Goal: Download file/media

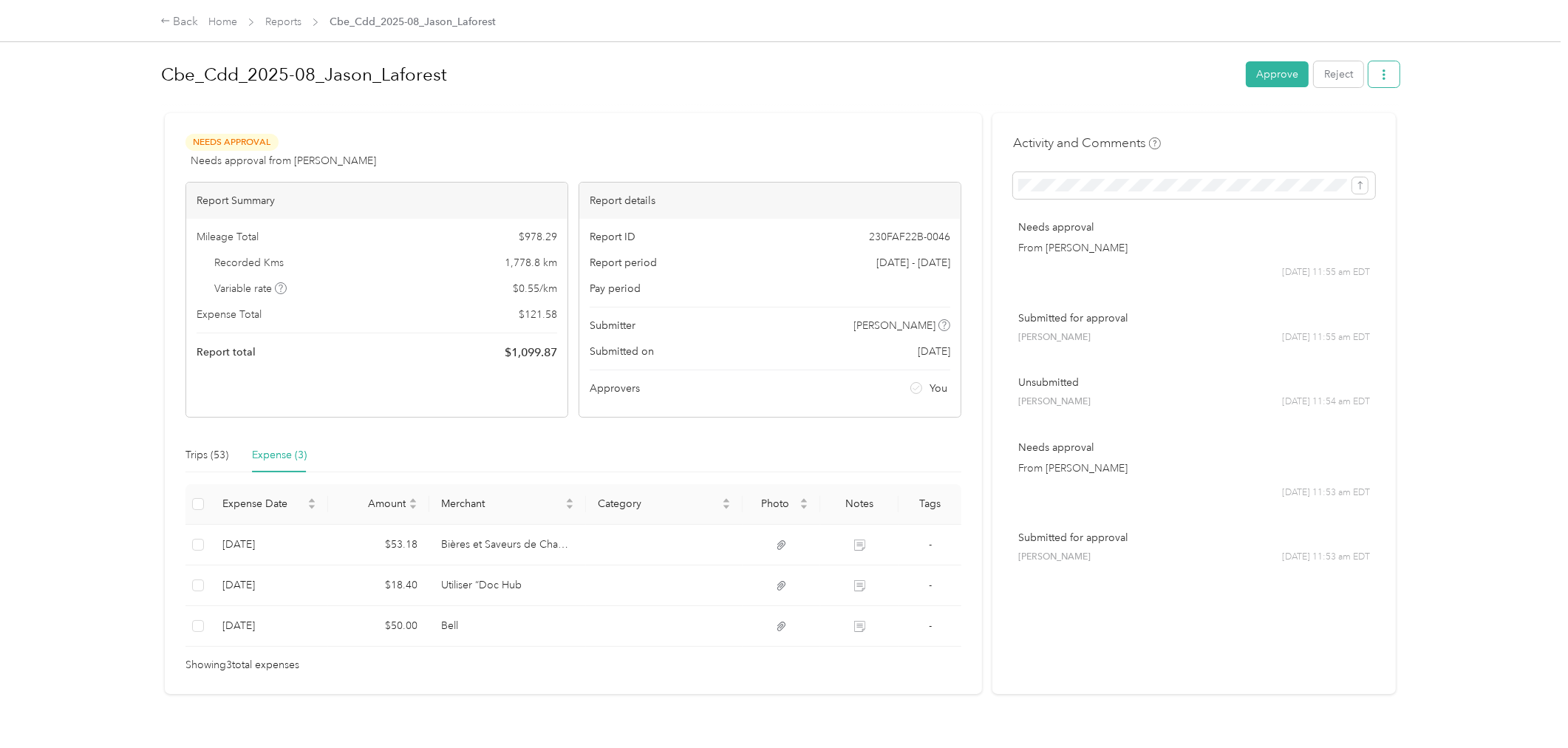
click at [1368, 76] on button "button" at bounding box center [1383, 73] width 31 height 26
click at [1341, 124] on span "Download" at bounding box center [1336, 128] width 49 height 15
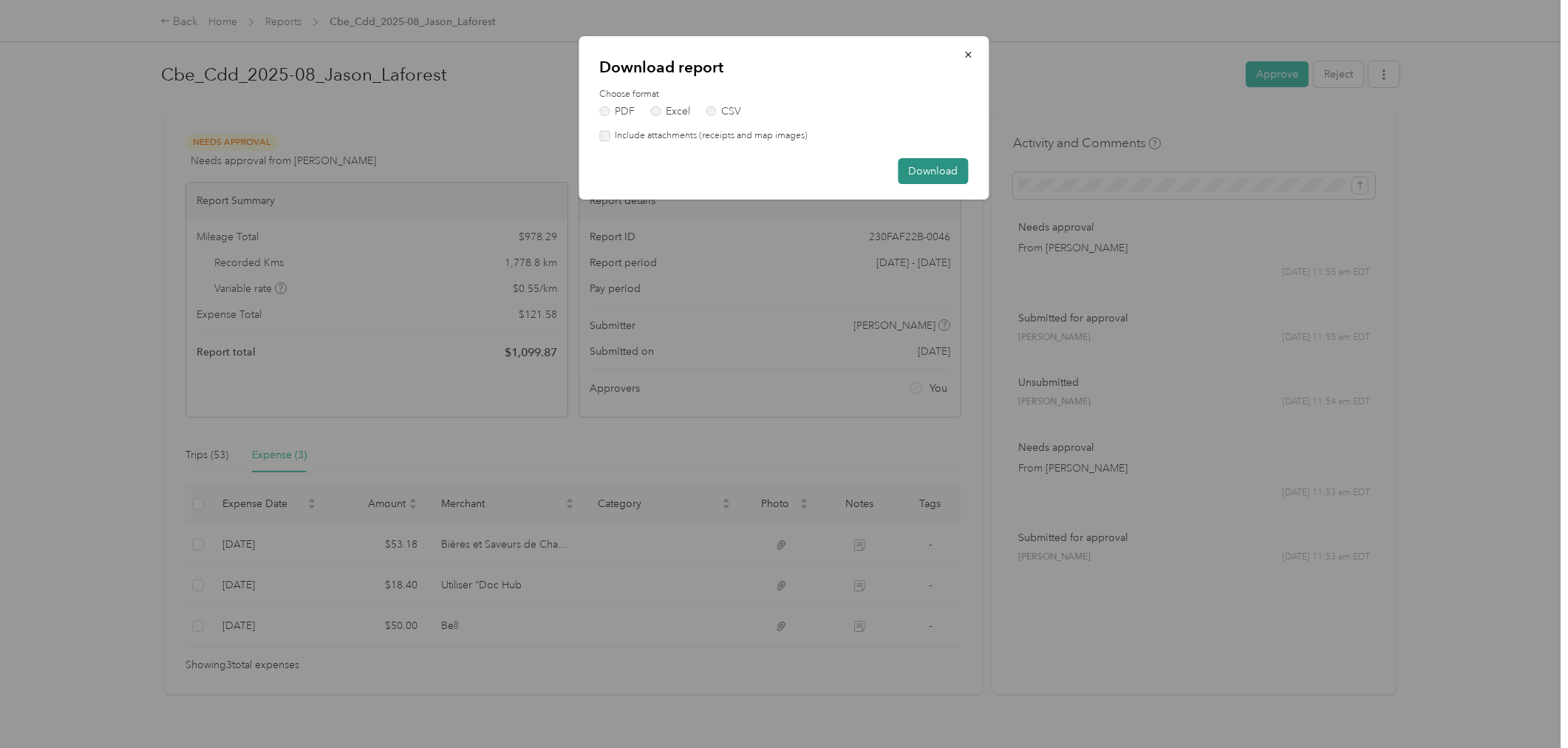
drag, startPoint x: 920, startPoint y: 168, endPoint x: 962, endPoint y: 168, distance: 42.0
click at [925, 172] on button "Download" at bounding box center [934, 171] width 70 height 26
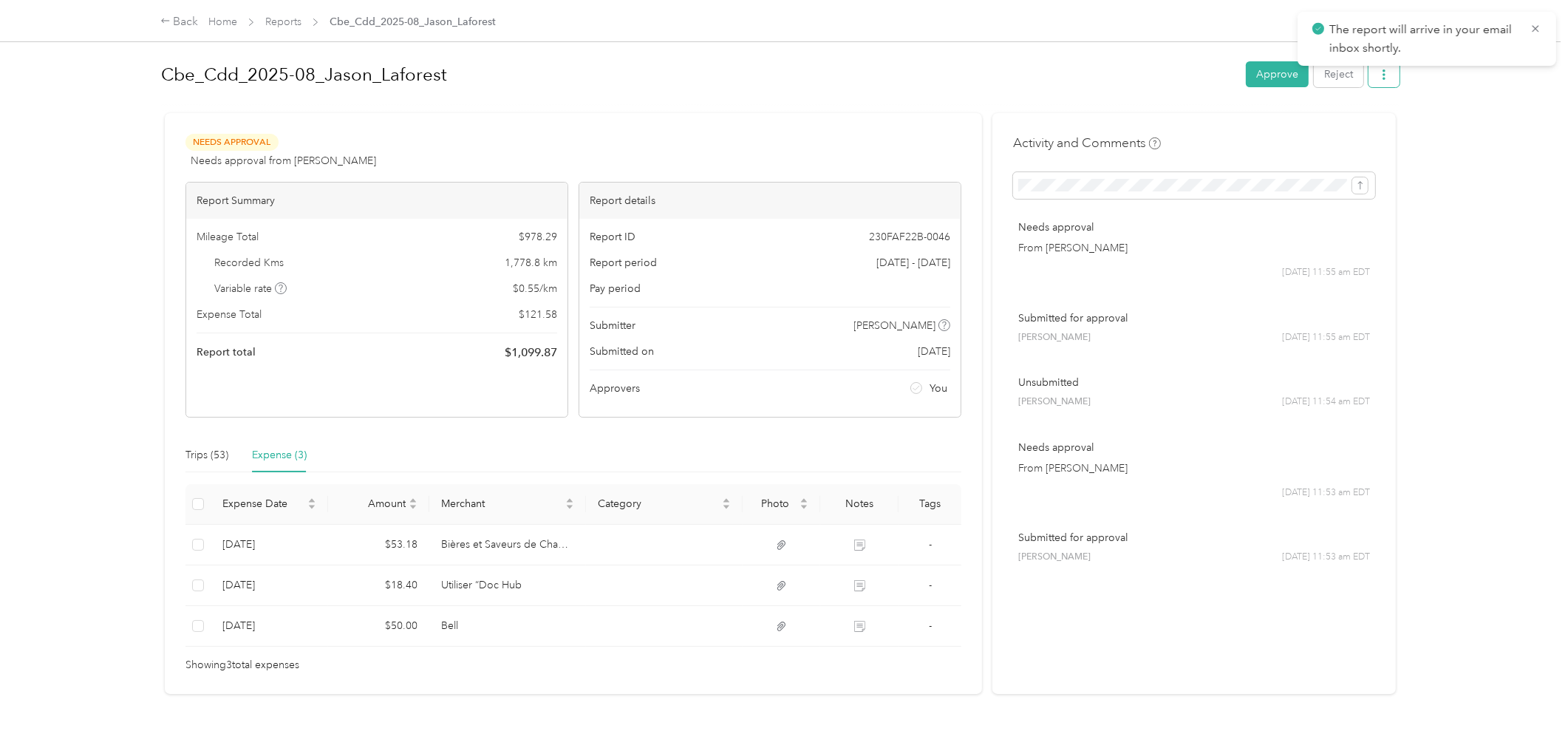
click at [1382, 74] on icon "button" at bounding box center [1383, 74] width 3 height 10
click at [1350, 131] on span "Download" at bounding box center [1336, 128] width 49 height 15
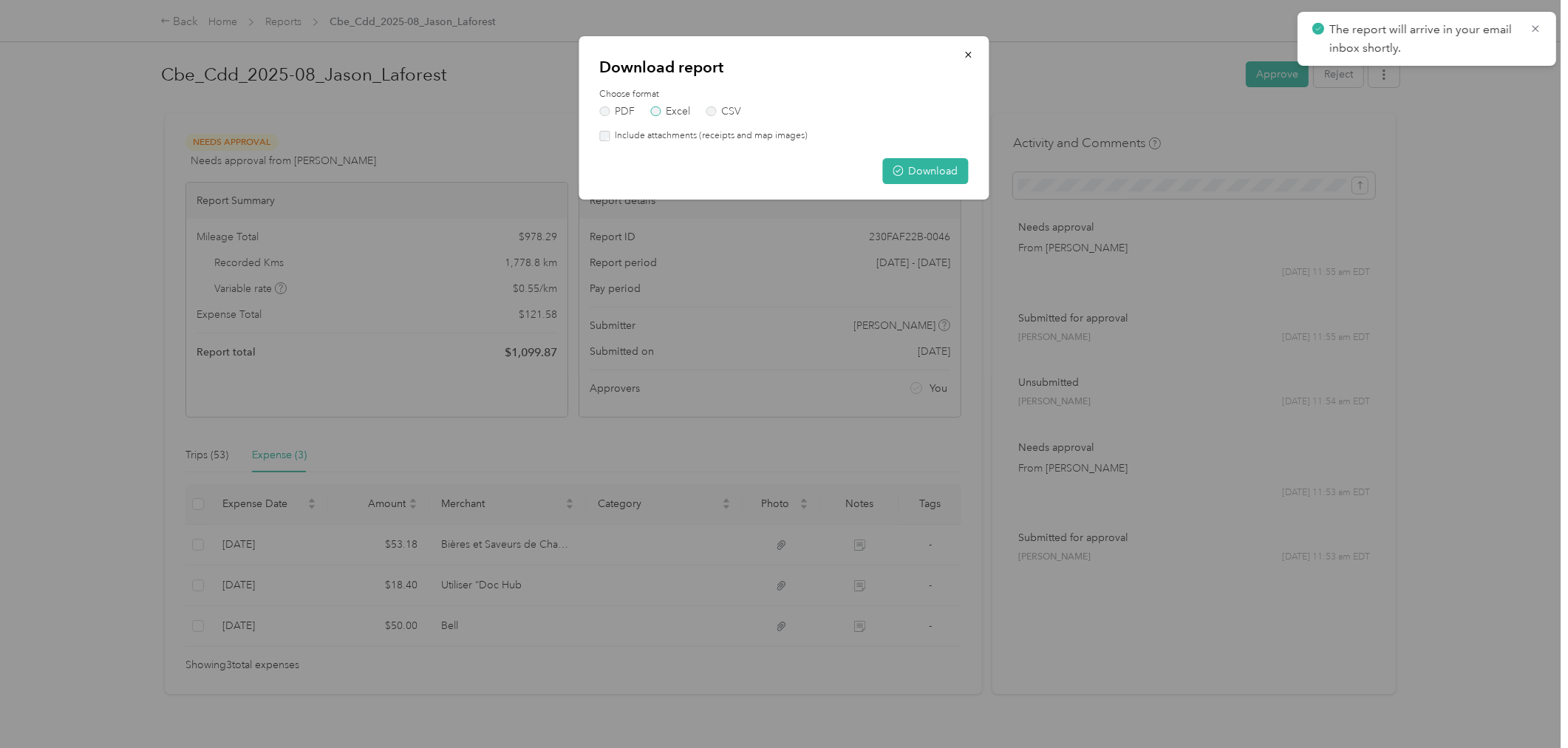
click at [667, 107] on label "Excel" at bounding box center [671, 111] width 40 height 10
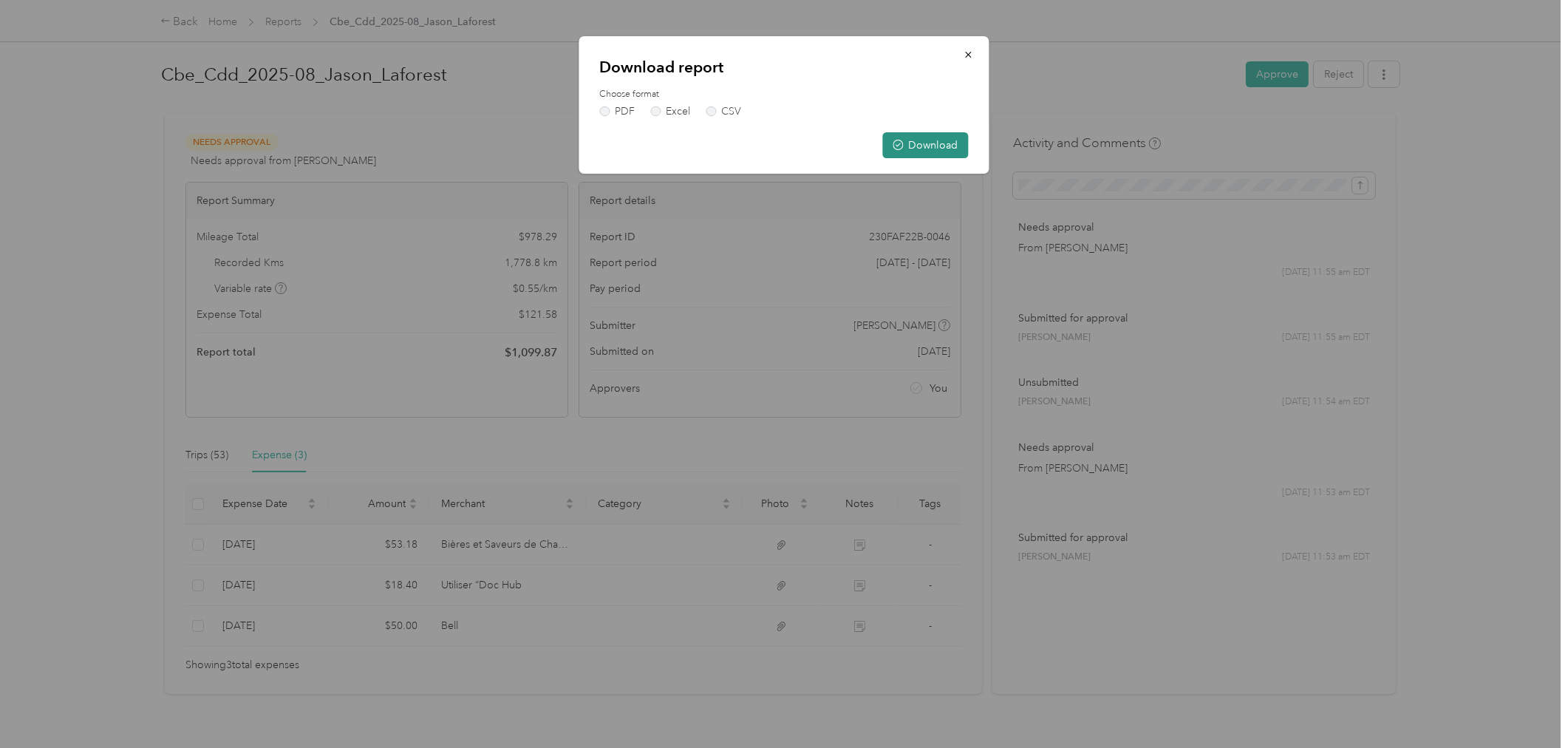
click at [915, 135] on button "Download" at bounding box center [926, 145] width 86 height 26
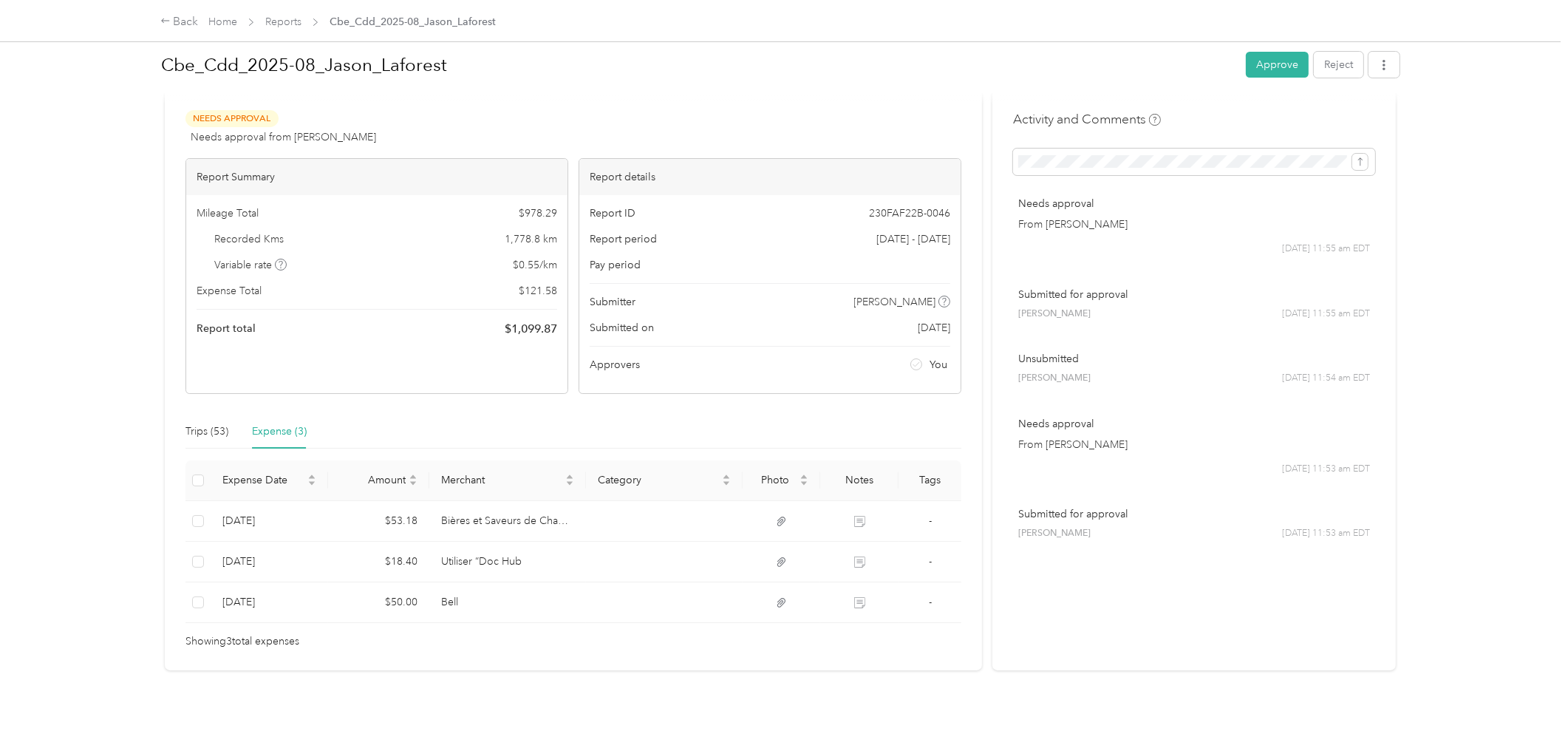
scroll to position [34, 0]
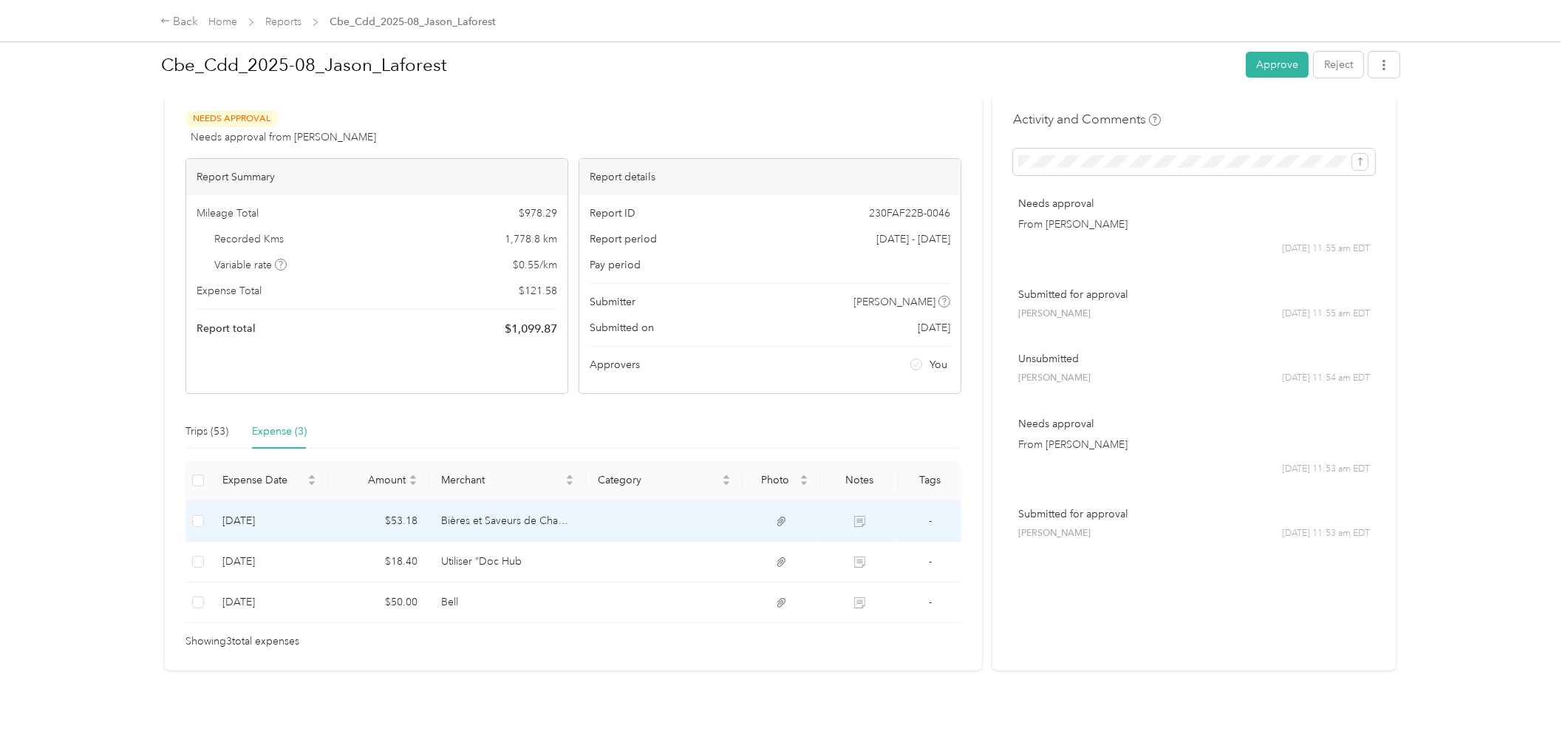
click at [863, 507] on td at bounding box center [859, 521] width 78 height 41
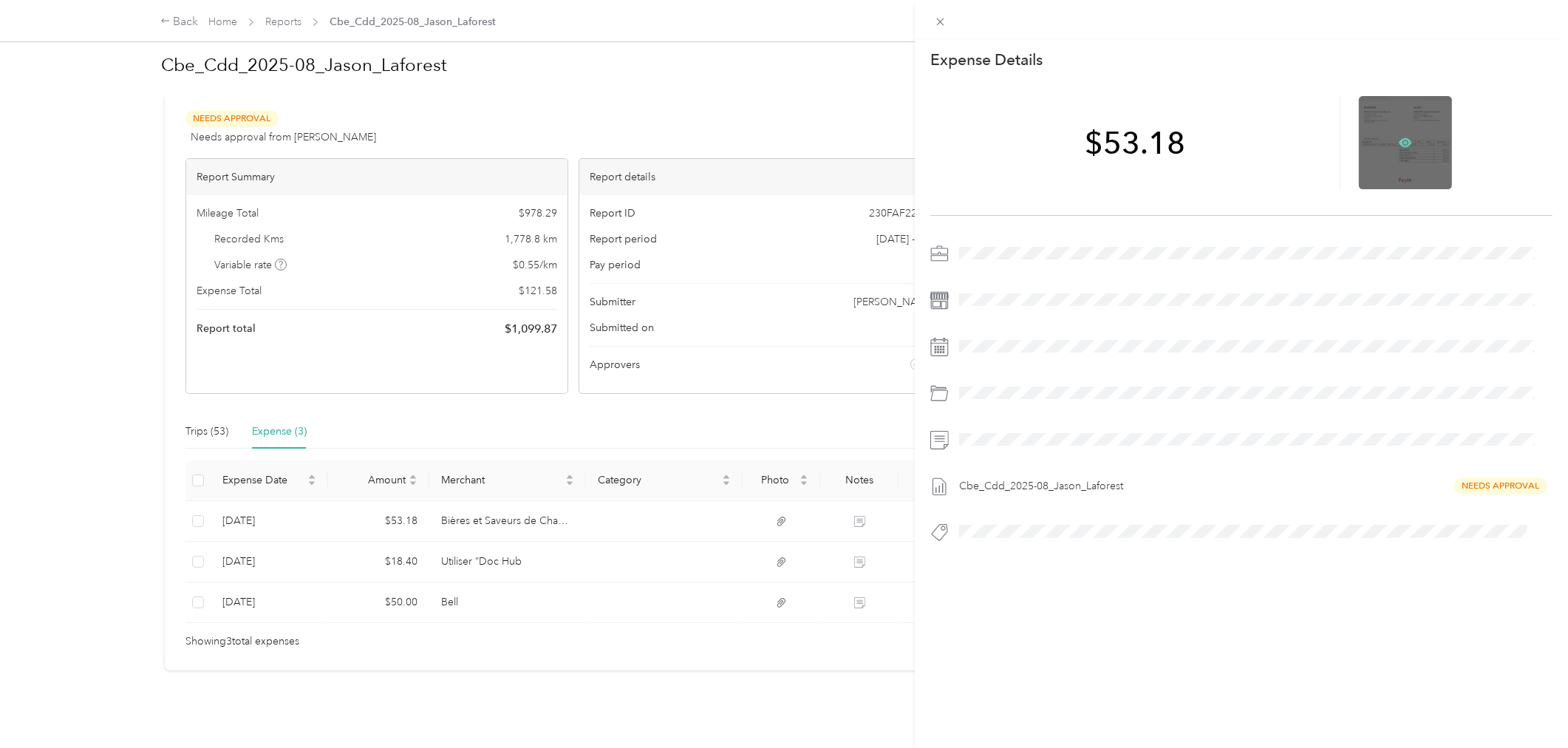
click at [1400, 140] on icon at bounding box center [1405, 142] width 13 height 9
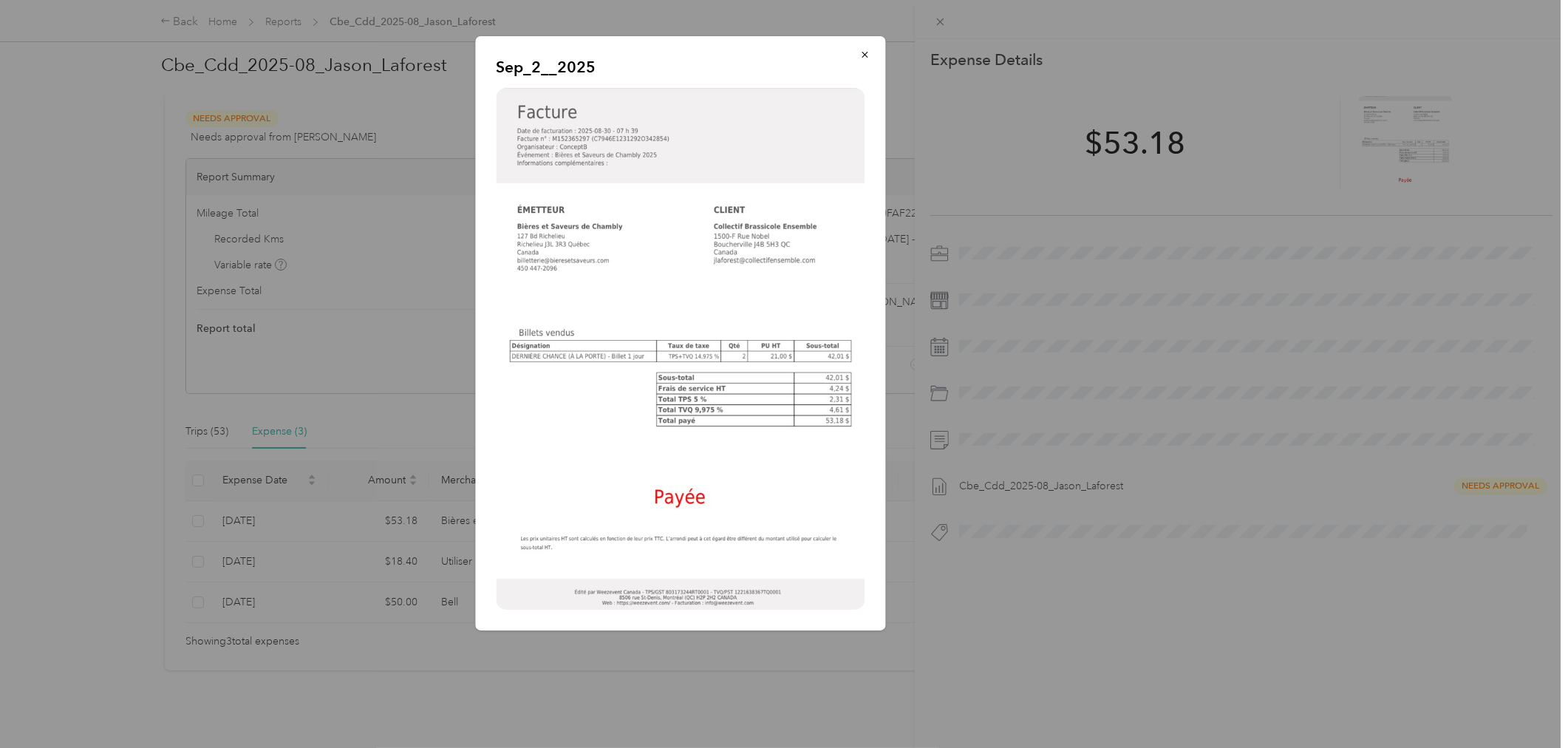
click at [364, 399] on div at bounding box center [784, 374] width 1568 height 748
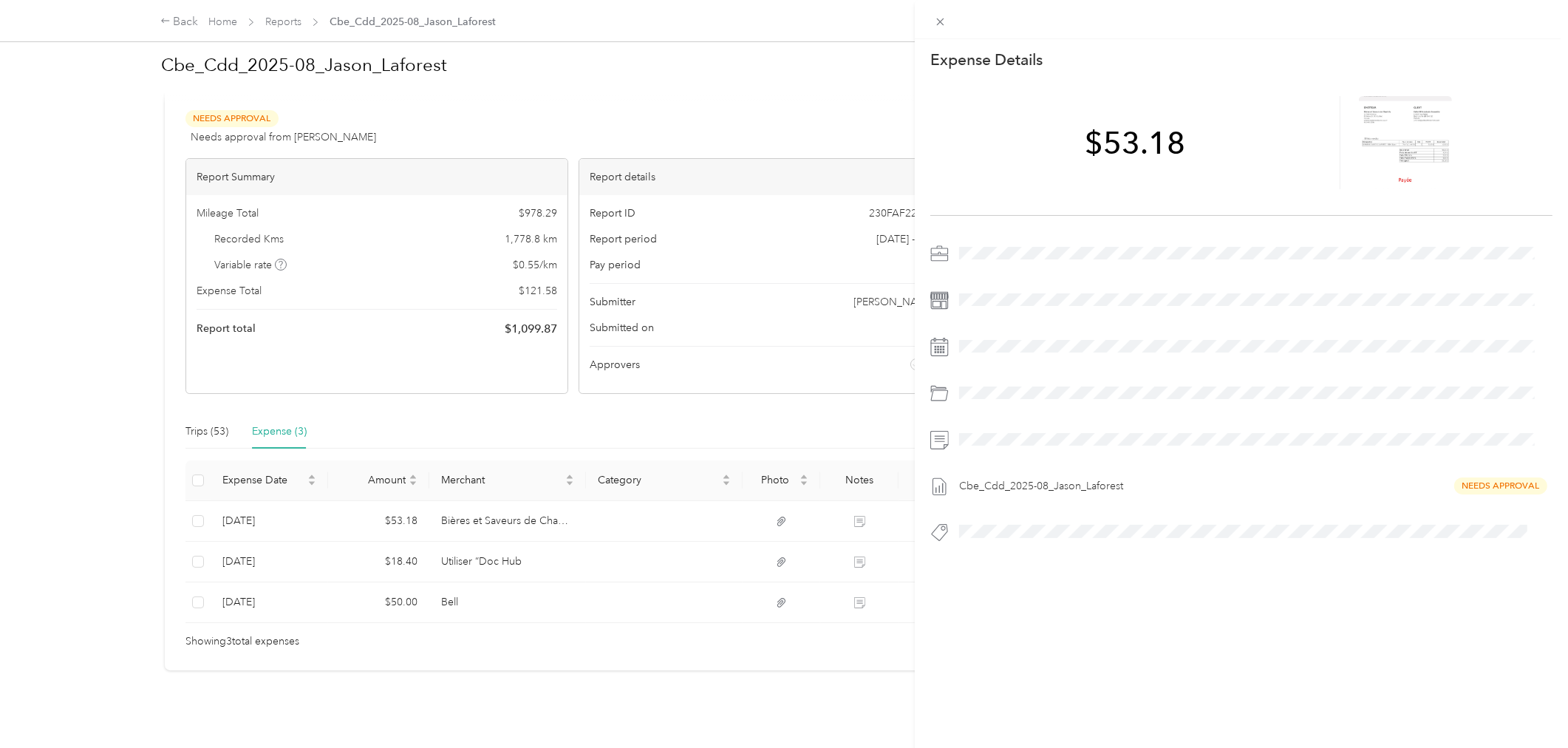
click at [858, 513] on div "This expense cannot be edited because it is either under review, approved, or p…" at bounding box center [784, 374] width 1568 height 748
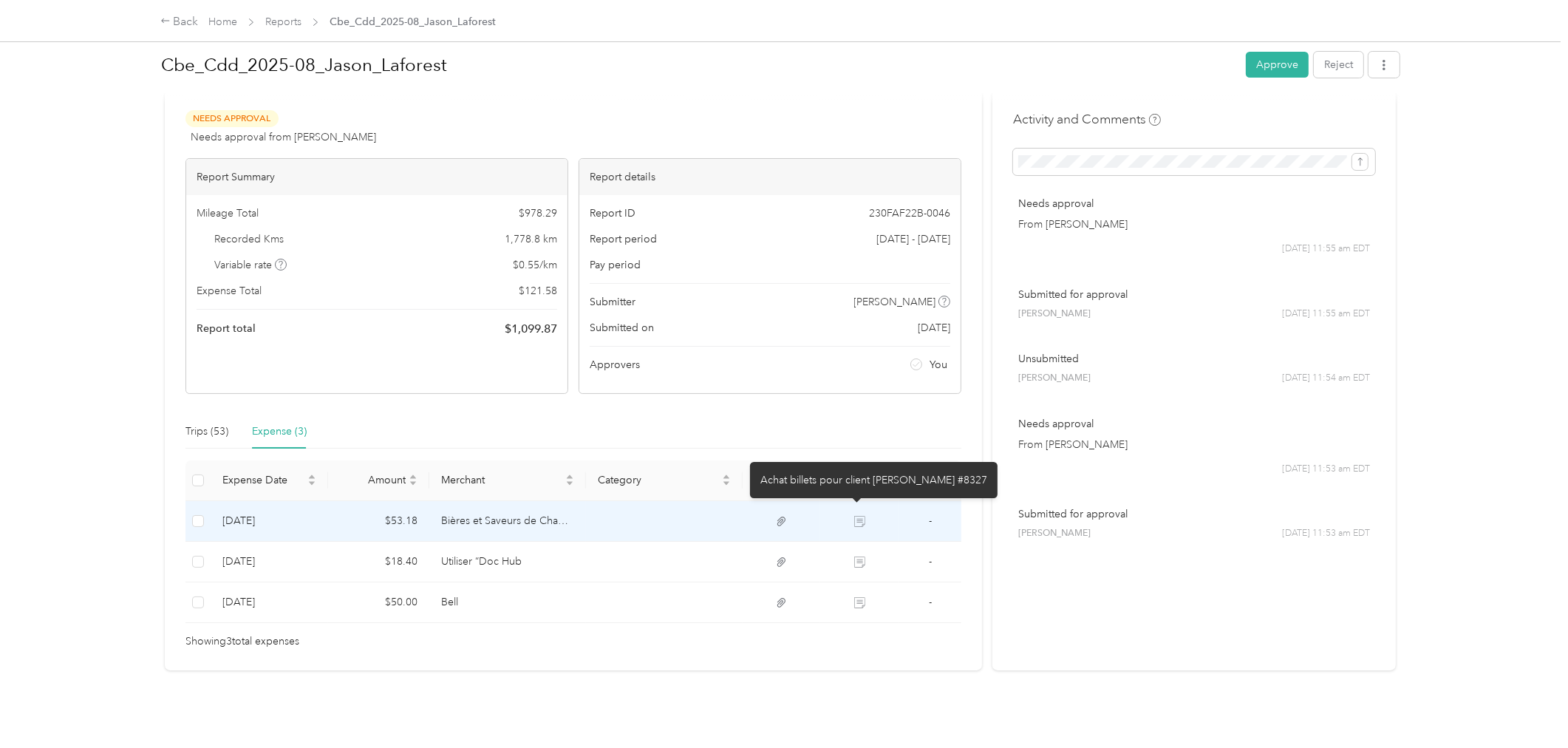
click at [857, 516] on icon at bounding box center [860, 521] width 11 height 11
click at [854, 516] on icon at bounding box center [860, 521] width 11 height 11
click at [667, 501] on td at bounding box center [664, 521] width 156 height 41
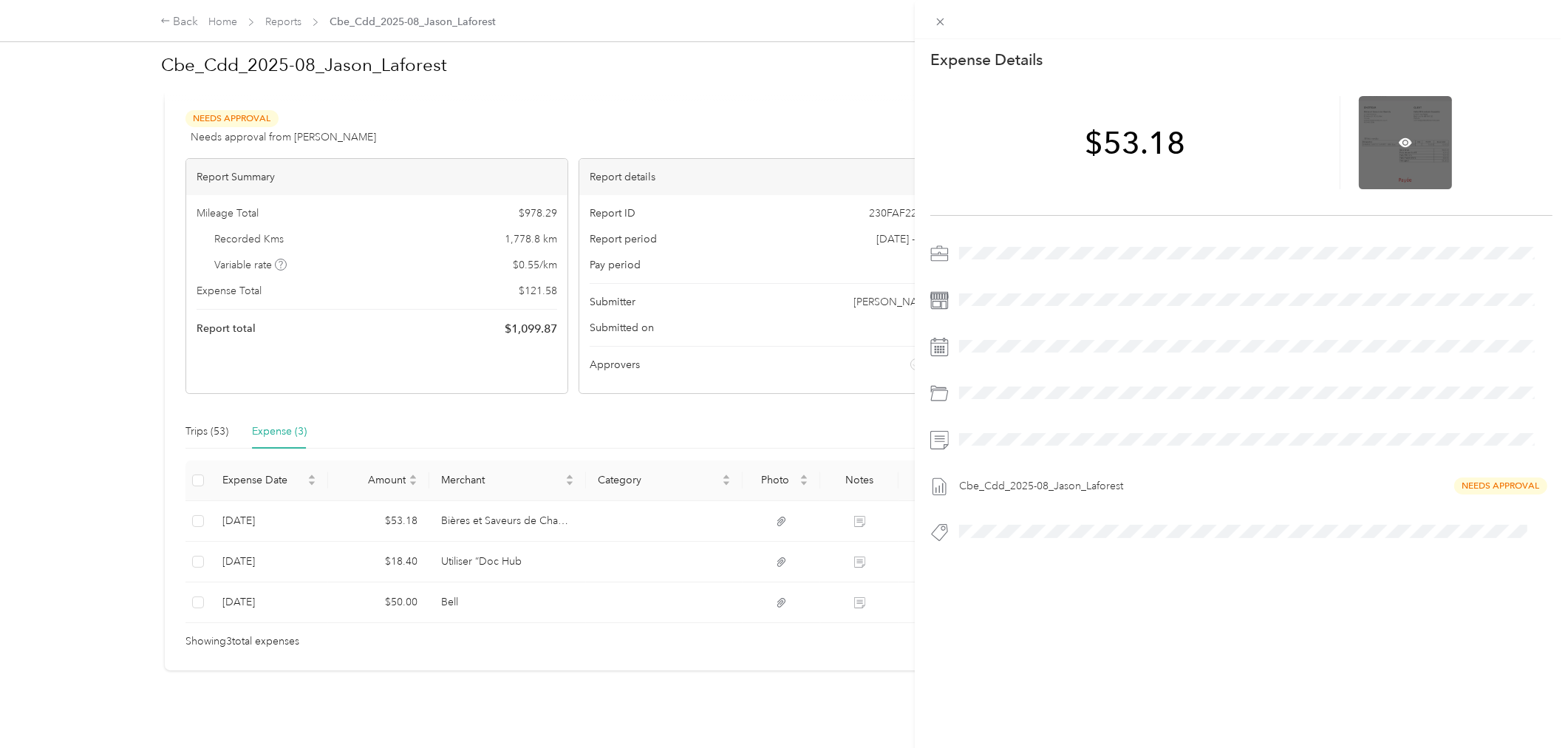
click at [1375, 127] on div at bounding box center [1405, 143] width 93 height 93
click at [1398, 140] on icon at bounding box center [1405, 142] width 13 height 9
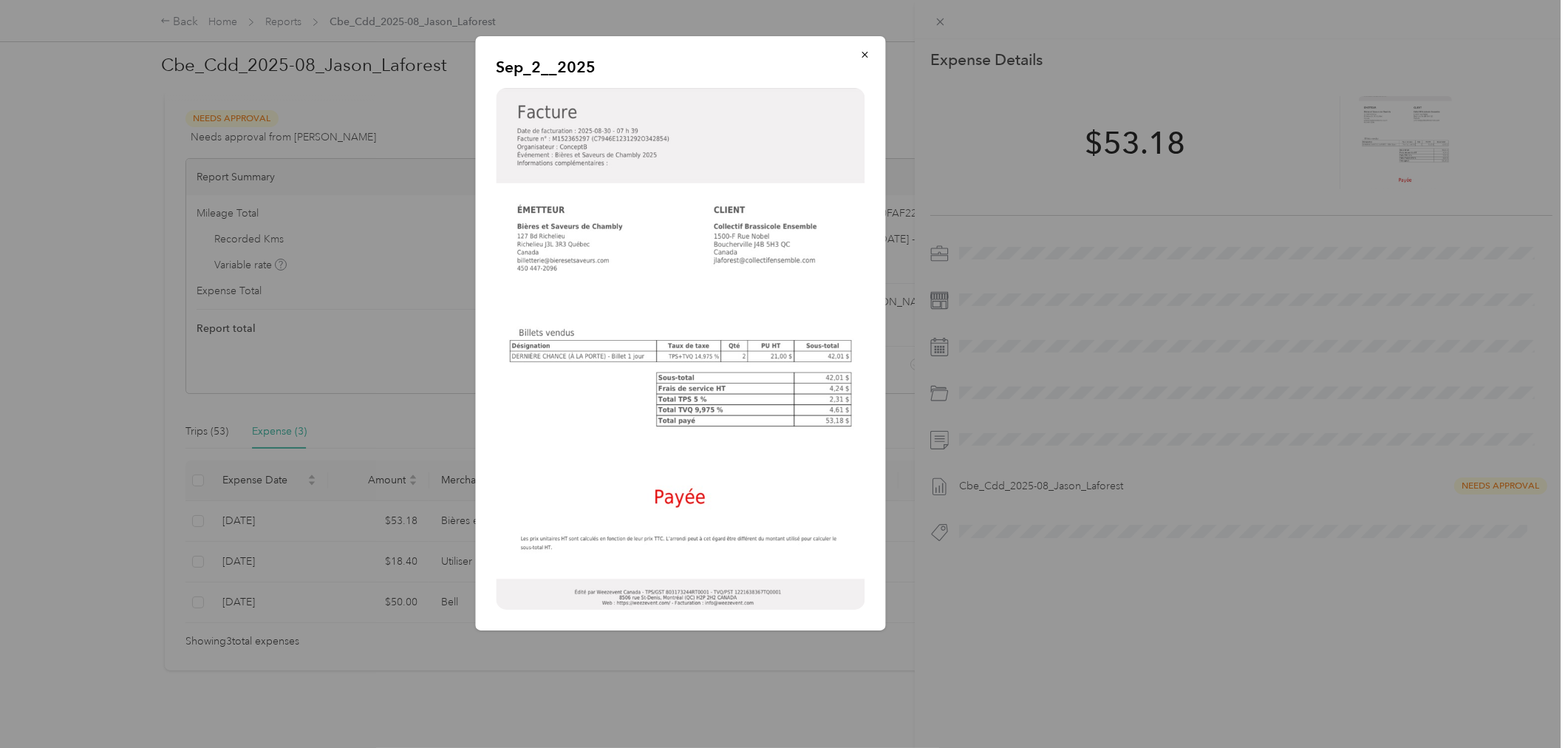
click at [209, 322] on div at bounding box center [784, 374] width 1568 height 748
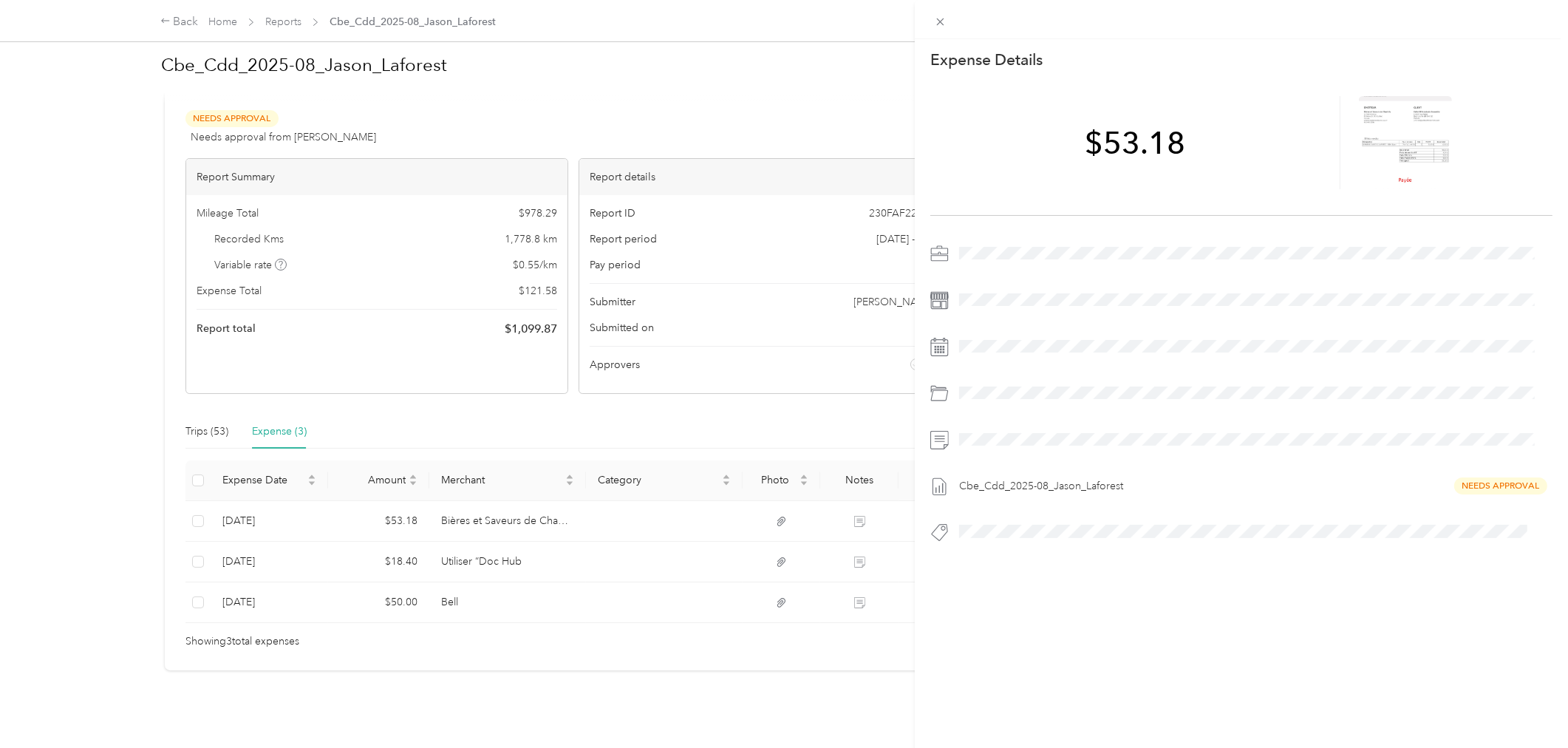
click at [637, 403] on div "This expense cannot be edited because it is either under review, approved, or p…" at bounding box center [784, 374] width 1568 height 748
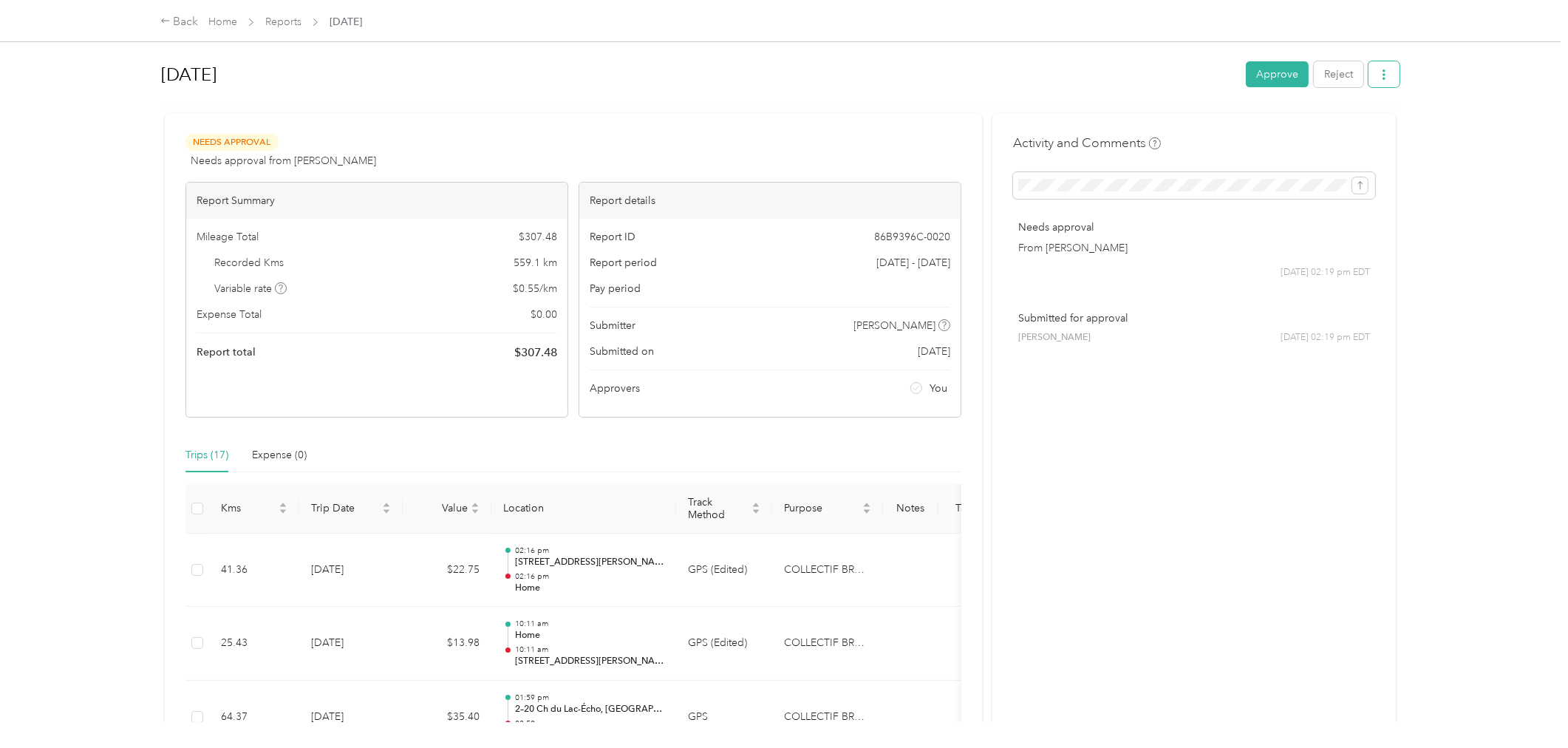
click at [1382, 70] on icon "button" at bounding box center [1383, 74] width 10 height 10
click at [1325, 120] on span "Download" at bounding box center [1336, 128] width 49 height 15
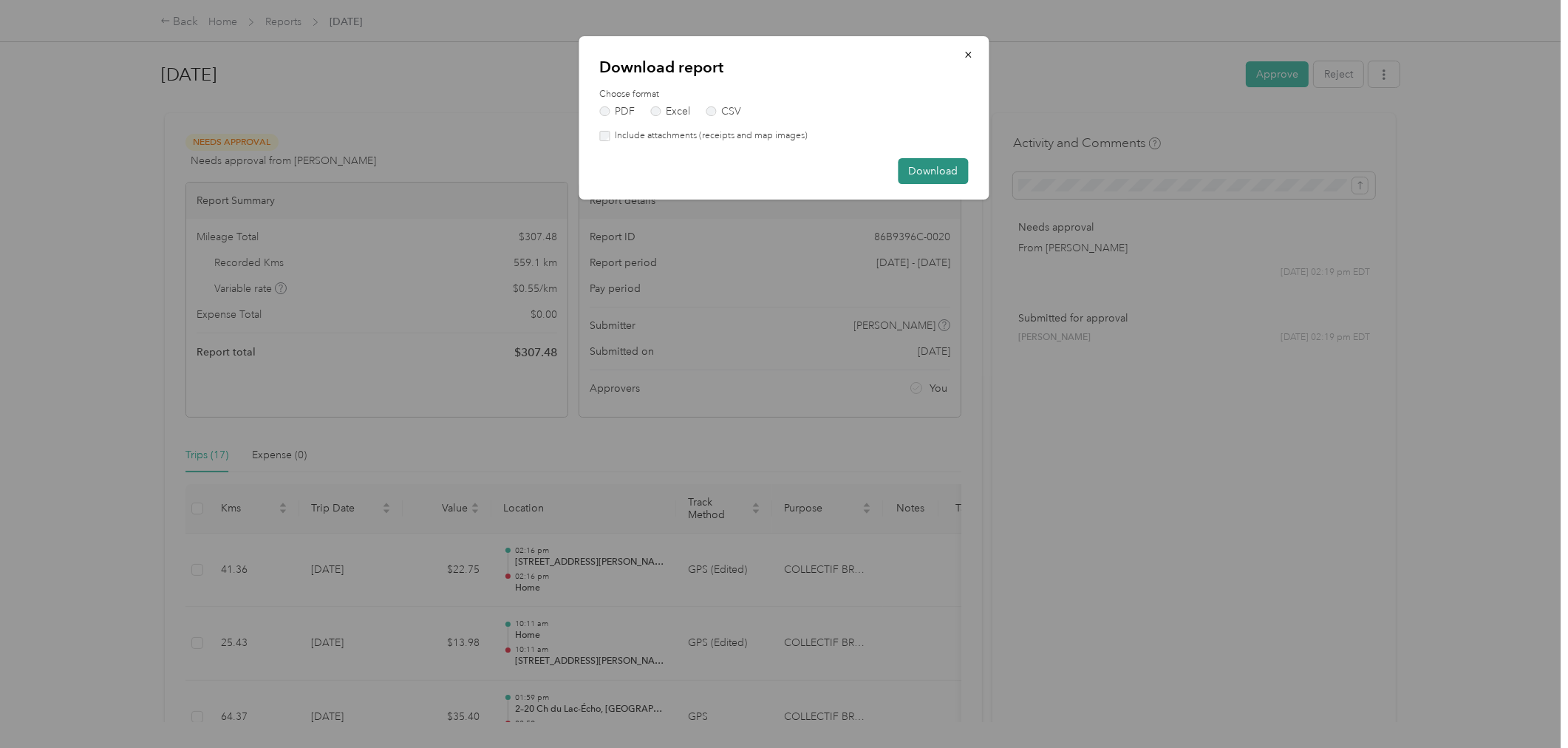
click at [920, 160] on button "Download" at bounding box center [934, 171] width 70 height 26
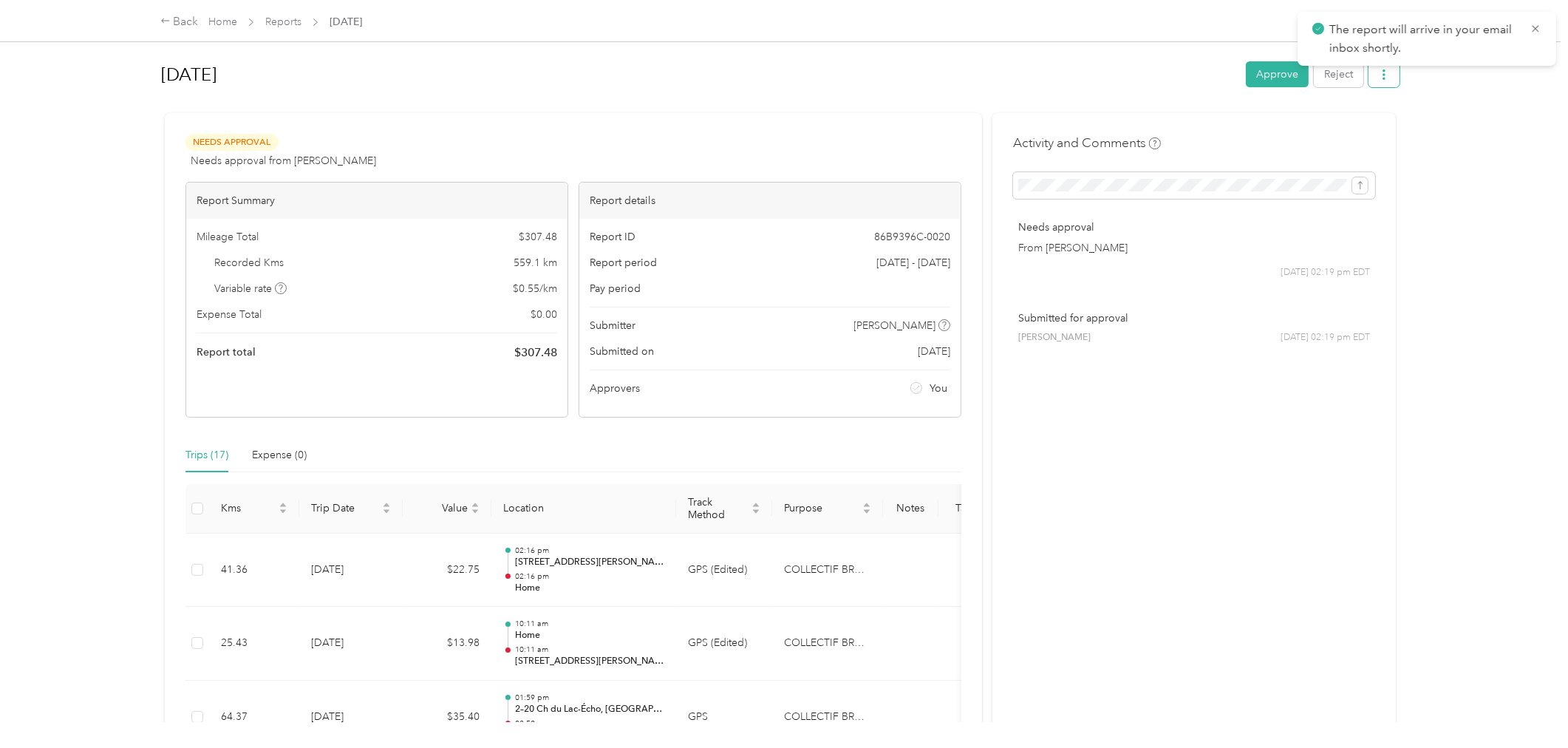
click at [1384, 76] on button "button" at bounding box center [1383, 73] width 31 height 26
click at [1337, 120] on span "Download" at bounding box center [1336, 128] width 49 height 15
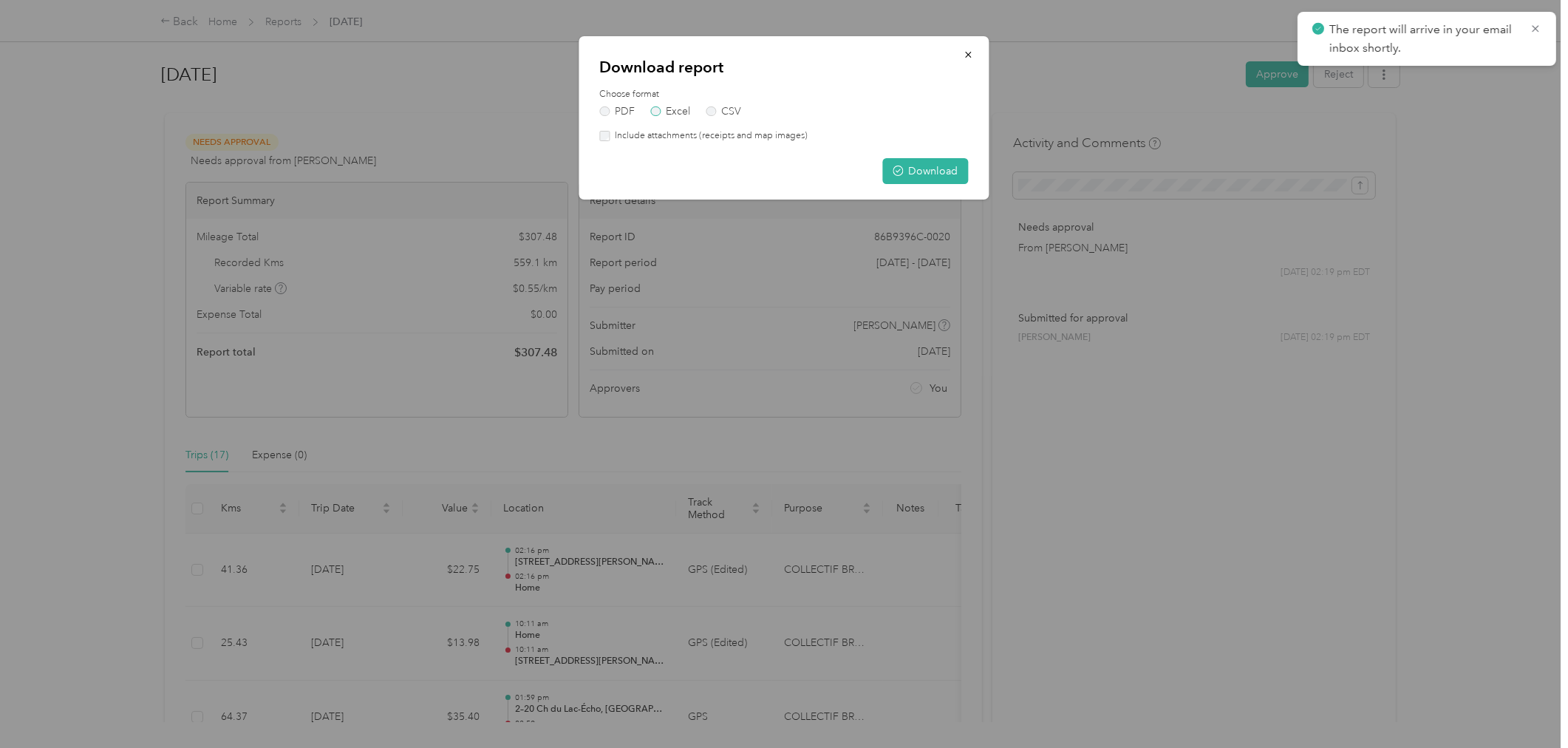
click at [678, 107] on label "Excel" at bounding box center [671, 111] width 40 height 10
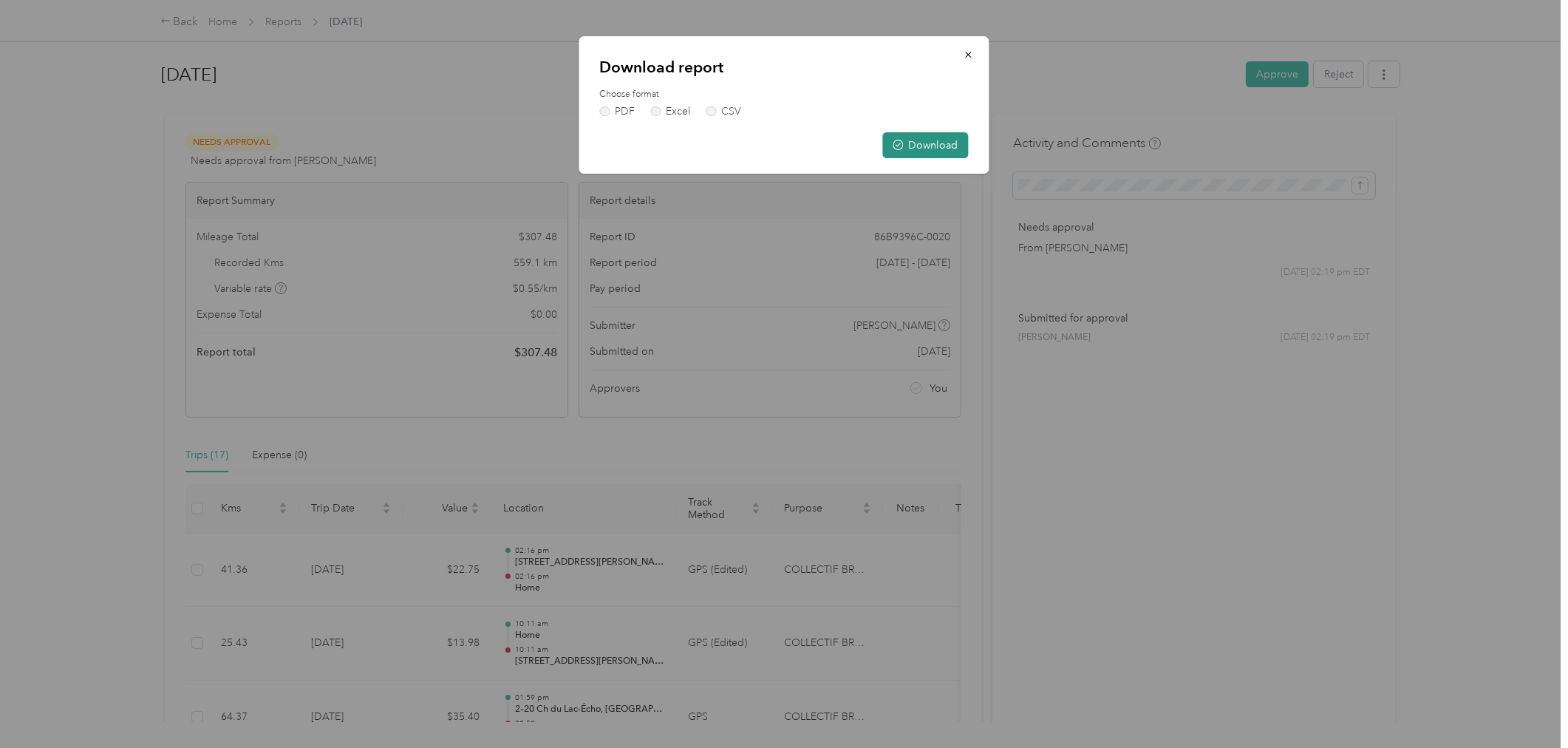
click at [926, 144] on button "Download" at bounding box center [926, 145] width 86 height 26
